Goal: Find specific page/section: Find specific page/section

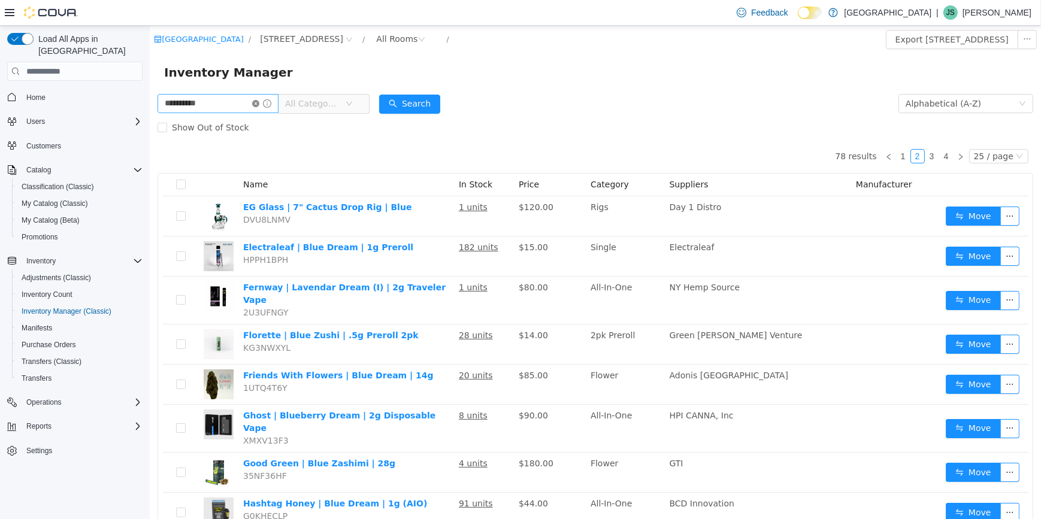
click at [259, 104] on icon "icon: close-circle" at bounding box center [255, 103] width 7 height 7
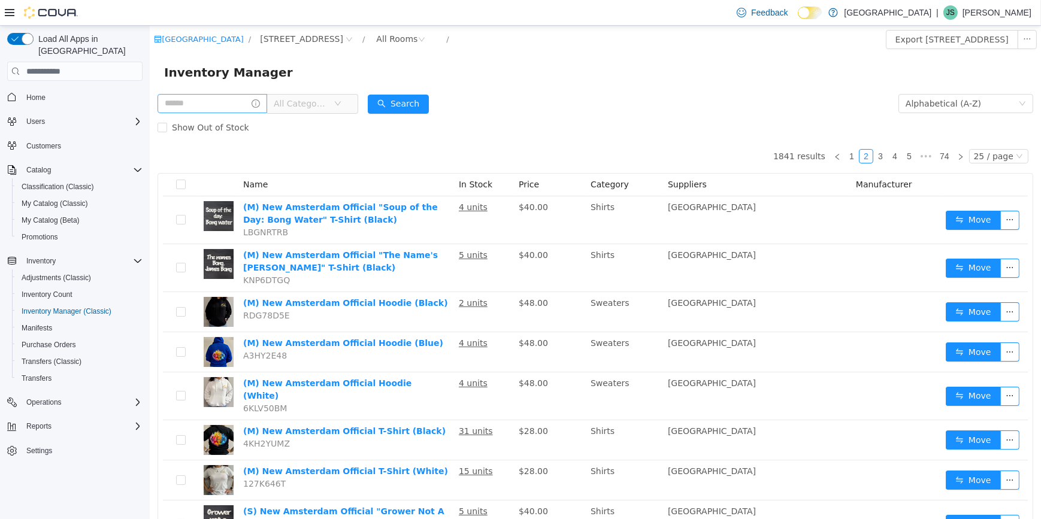
click at [199, 114] on span "All Categories" at bounding box center [257, 104] width 201 height 20
click at [240, 116] on label "Show Out of Stock" at bounding box center [205, 128] width 96 height 24
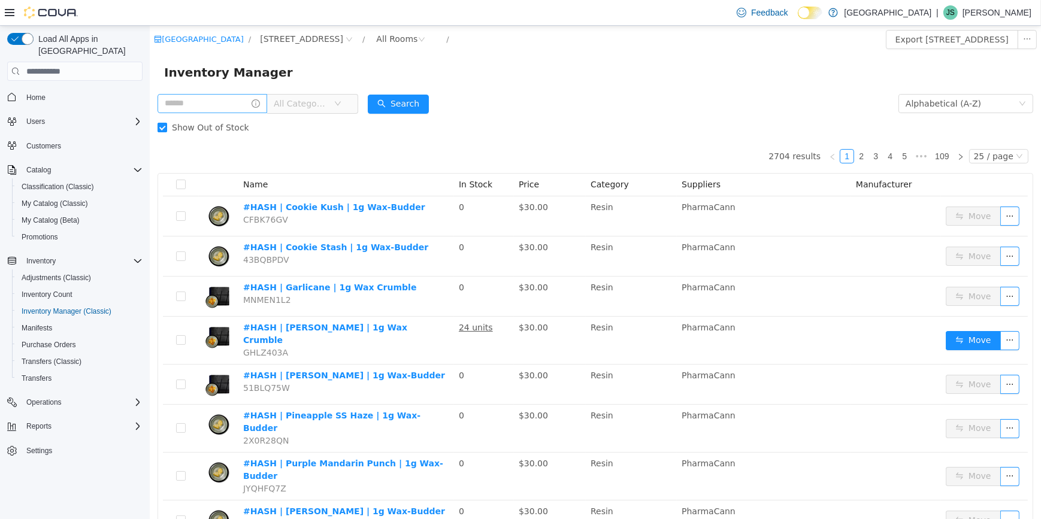
click at [207, 132] on span "Show Out of Stock" at bounding box center [209, 128] width 87 height 10
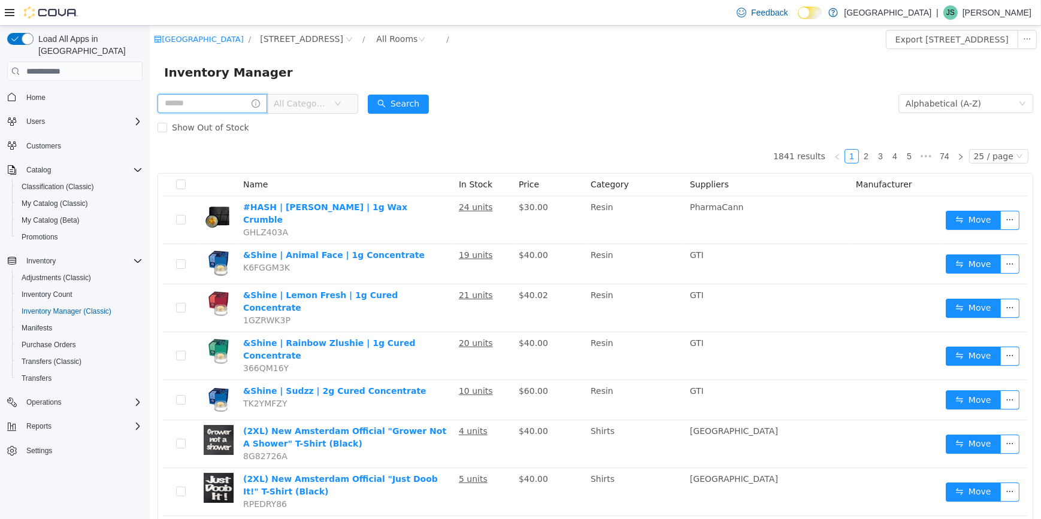
click at [218, 113] on input "text" at bounding box center [212, 103] width 110 height 19
type input "***"
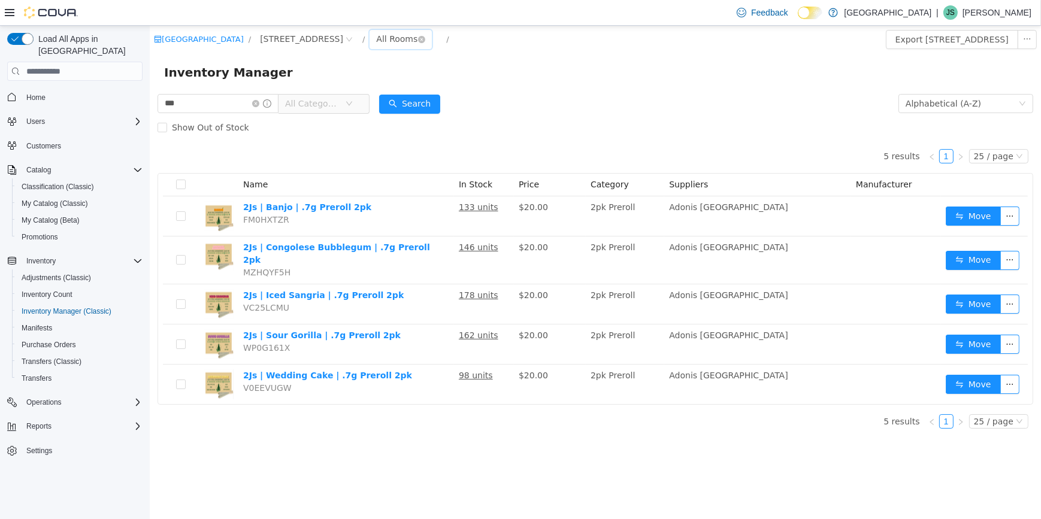
click at [376, 40] on div "All Rooms" at bounding box center [396, 39] width 41 height 18
click at [347, 86] on li "Front Room" at bounding box center [354, 82] width 72 height 19
click at [259, 100] on icon "icon: close-circle" at bounding box center [255, 103] width 7 height 7
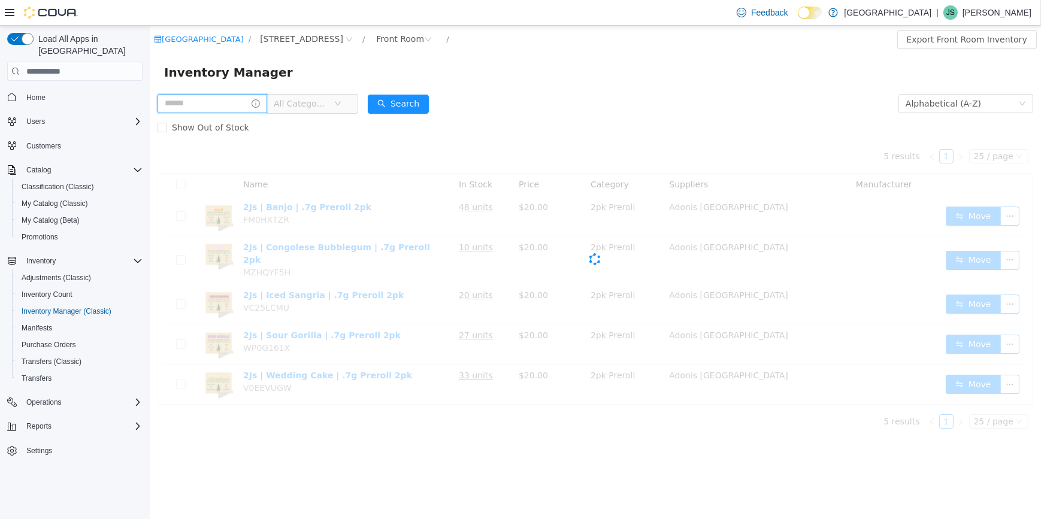
click at [203, 104] on input "text" at bounding box center [212, 103] width 110 height 19
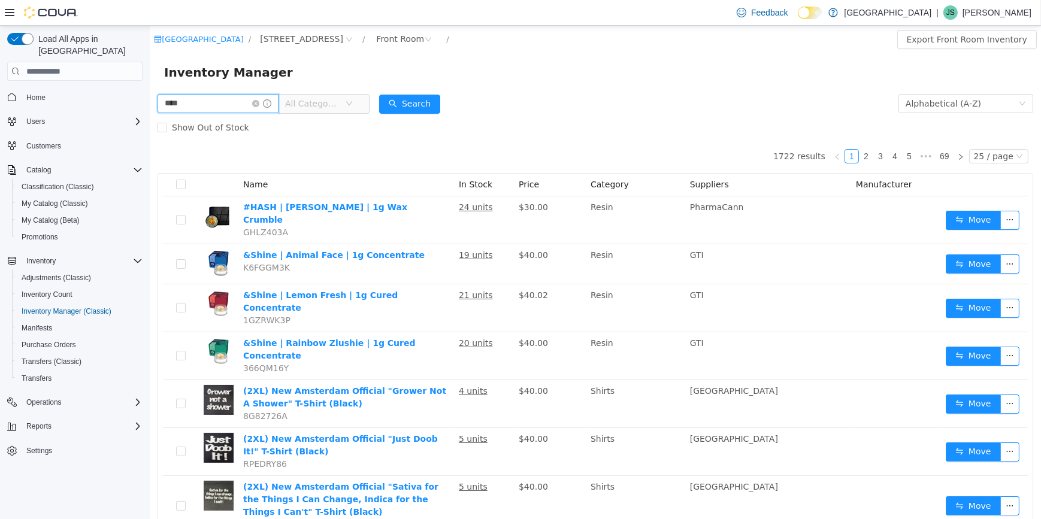
type input "****"
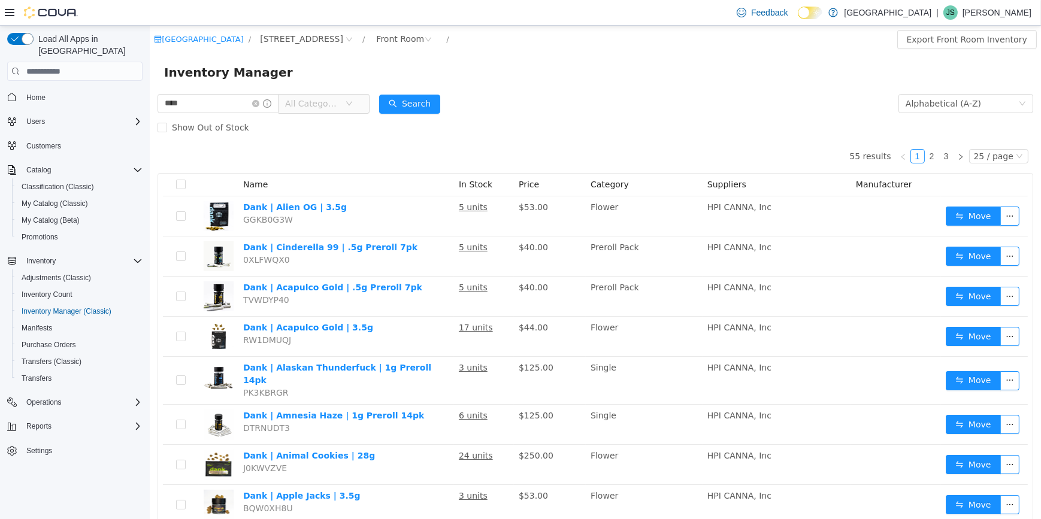
click at [316, 103] on span "All Categories" at bounding box center [311, 104] width 55 height 12
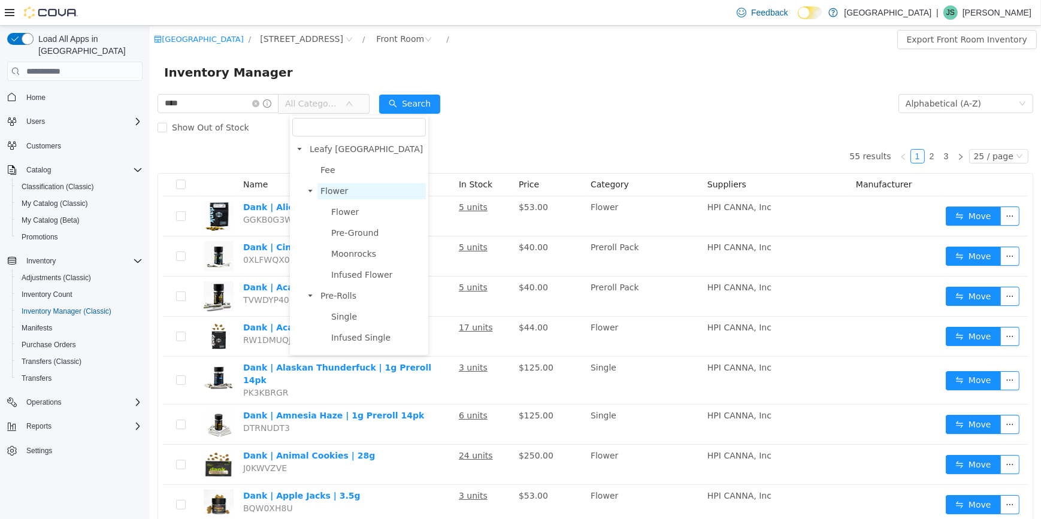
click at [348, 193] on span "Flower" at bounding box center [371, 191] width 108 height 16
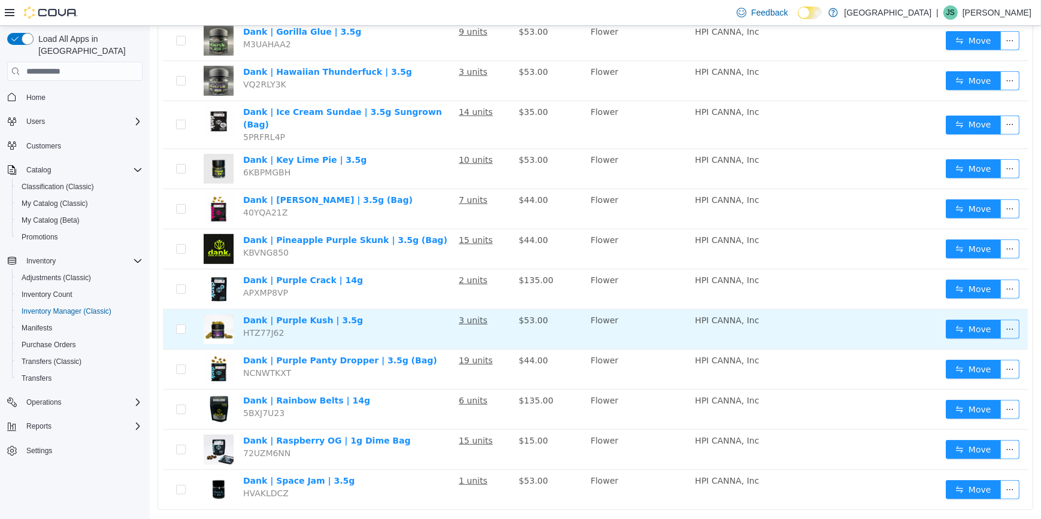
scroll to position [713, 0]
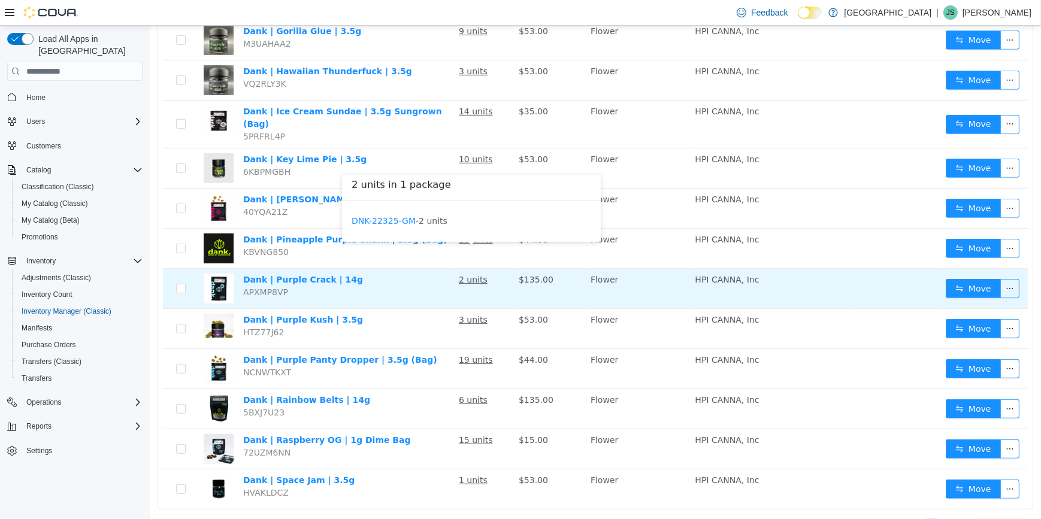
click at [470, 275] on u "2 units" at bounding box center [472, 280] width 29 height 10
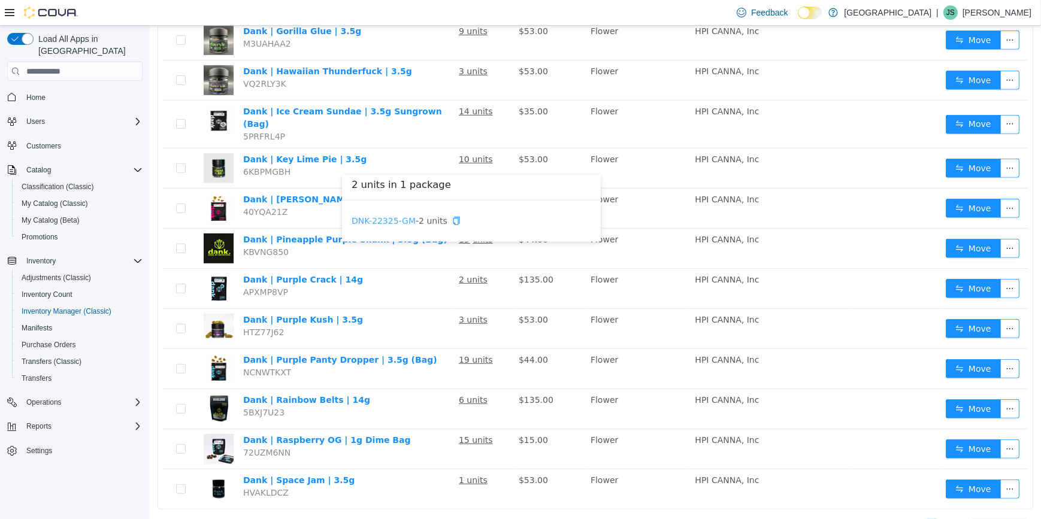
click at [399, 223] on link "DNK-22325-GM" at bounding box center [383, 221] width 64 height 10
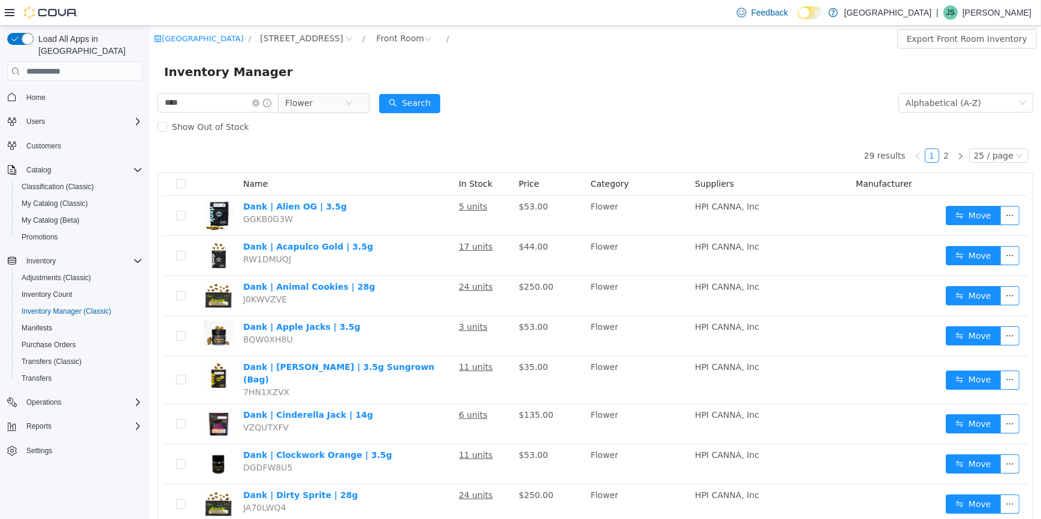
scroll to position [0, 0]
click at [259, 103] on icon "icon: close-circle" at bounding box center [255, 103] width 7 height 7
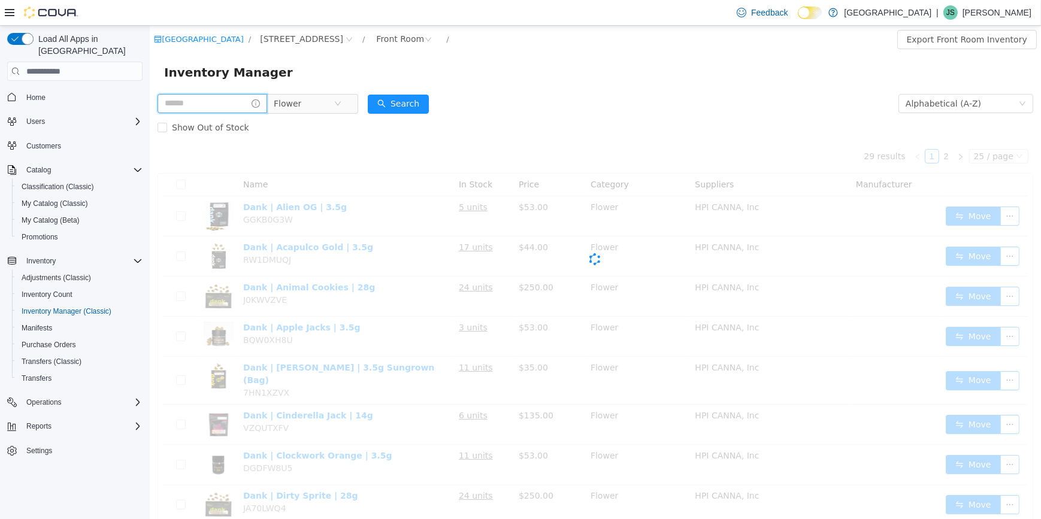
click at [198, 99] on input "text" at bounding box center [212, 103] width 110 height 19
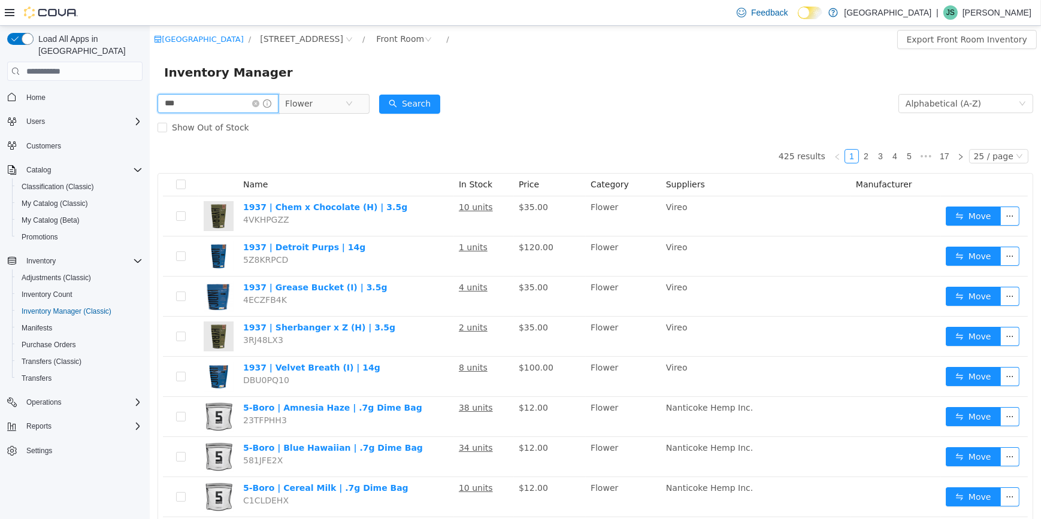
type input "***"
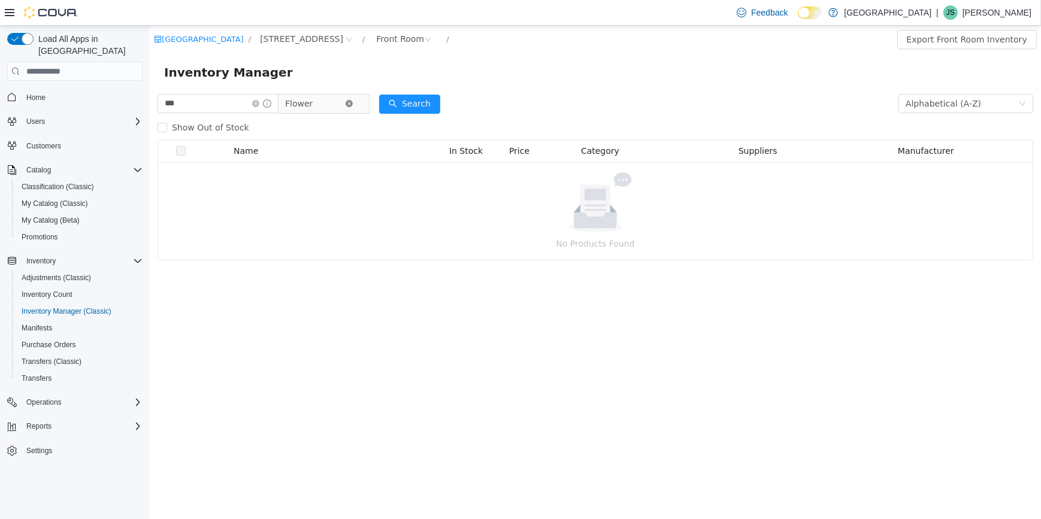
click at [352, 104] on icon "icon: close-circle" at bounding box center [348, 103] width 7 height 7
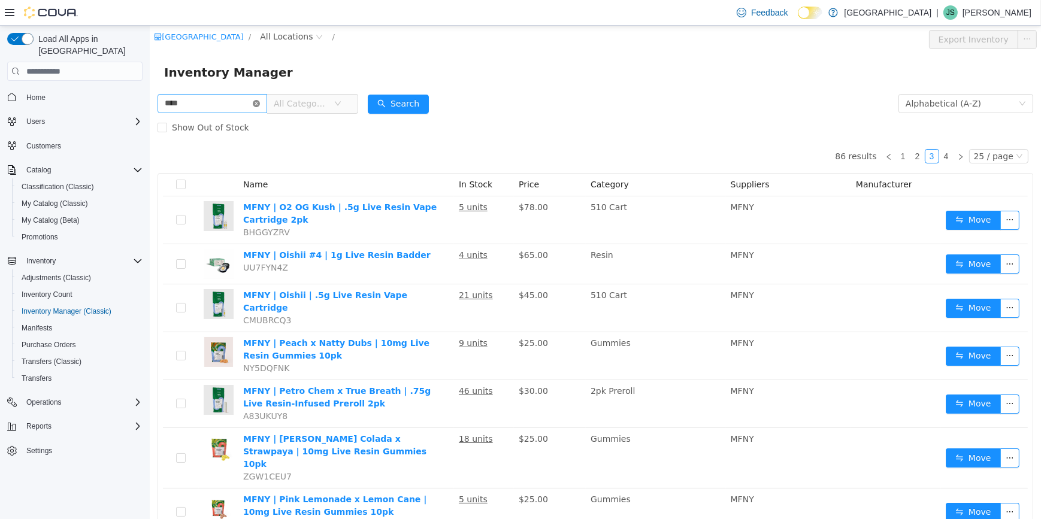
click at [259, 102] on icon "icon: close-circle" at bounding box center [255, 103] width 7 height 7
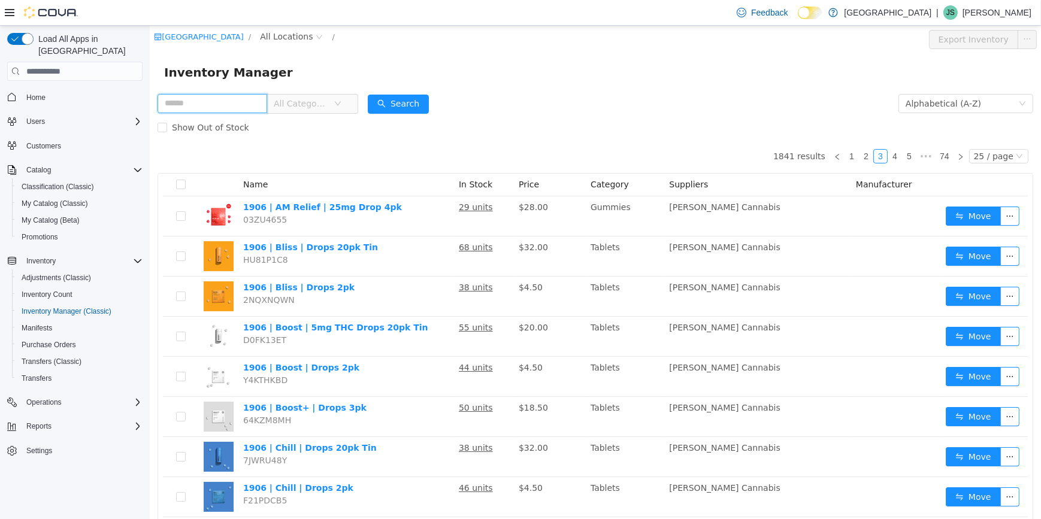
click at [214, 105] on input "text" at bounding box center [212, 103] width 110 height 19
type input "*"
type input "****"
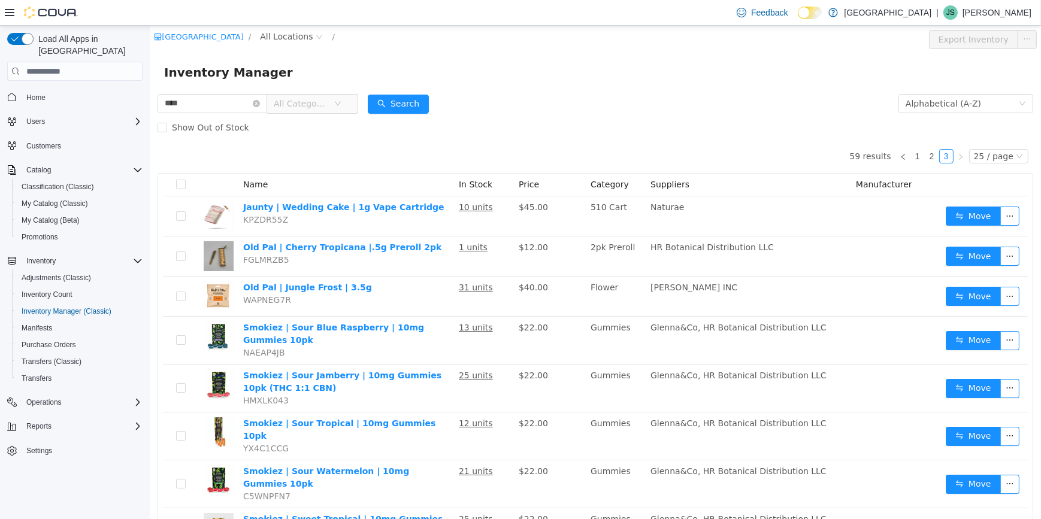
click at [321, 104] on span "All Categories" at bounding box center [300, 104] width 55 height 12
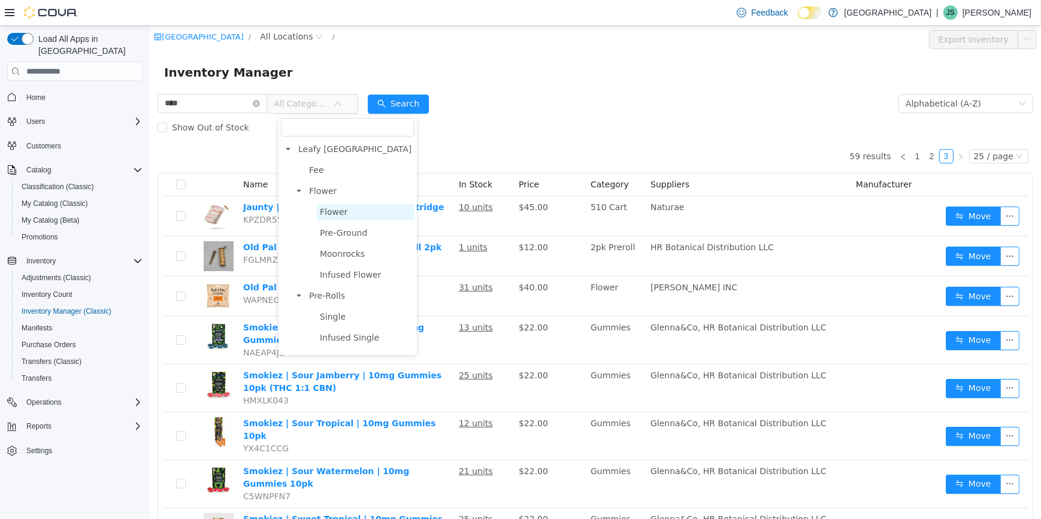
click at [336, 214] on span "Flower" at bounding box center [333, 212] width 28 height 10
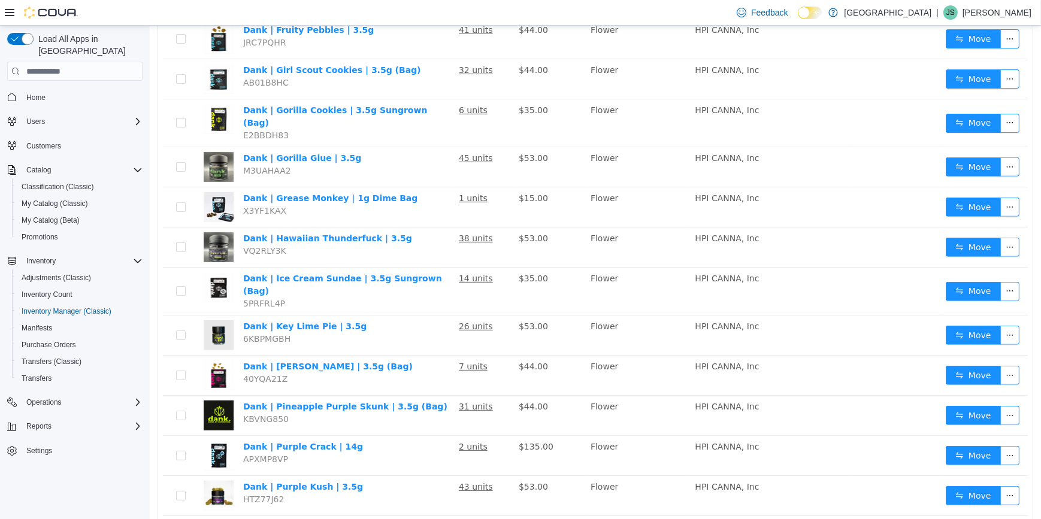
scroll to position [599, 0]
